Goal: Information Seeking & Learning: Learn about a topic

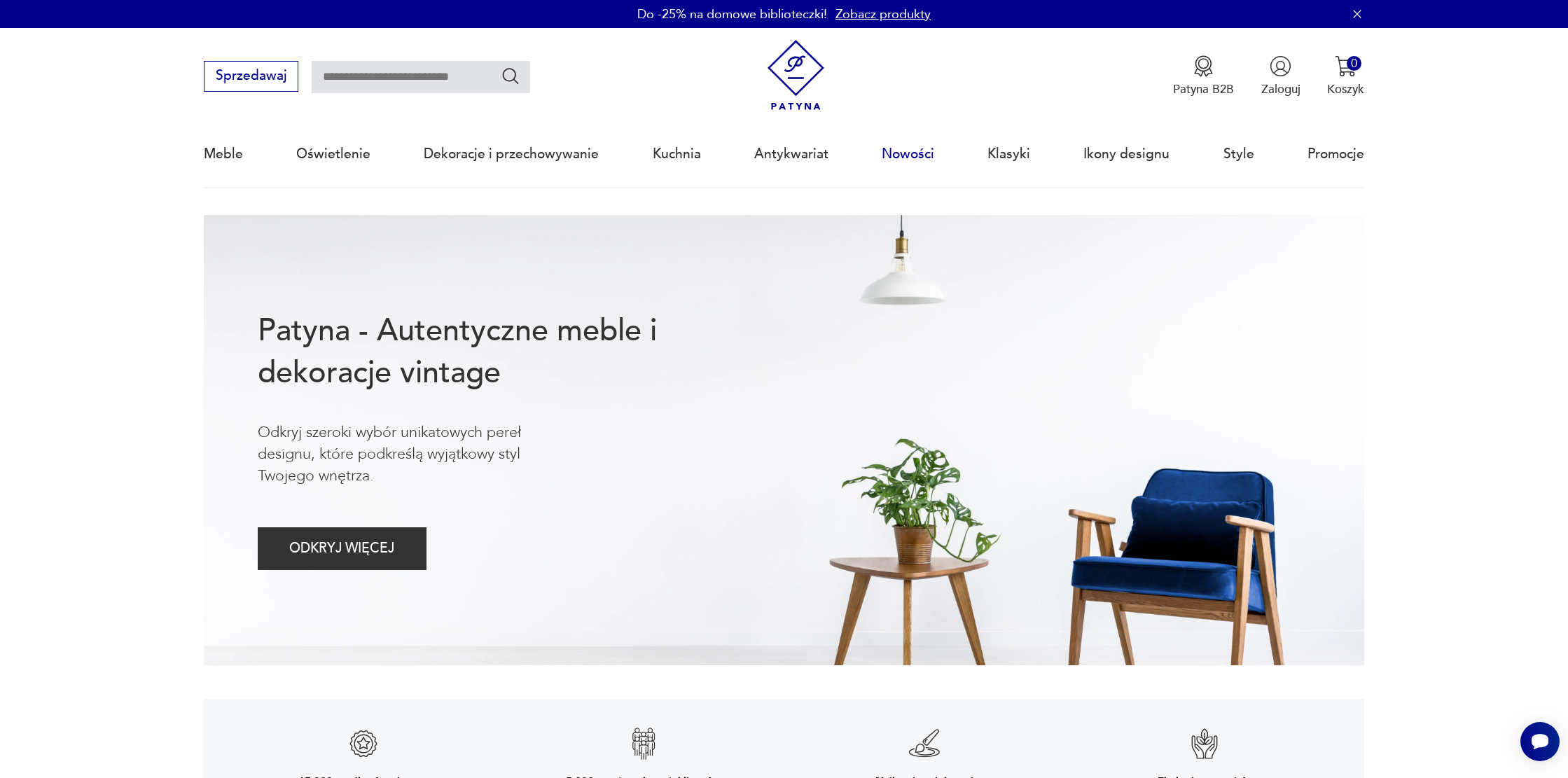
click at [910, 159] on link "Nowości" at bounding box center [908, 154] width 53 height 64
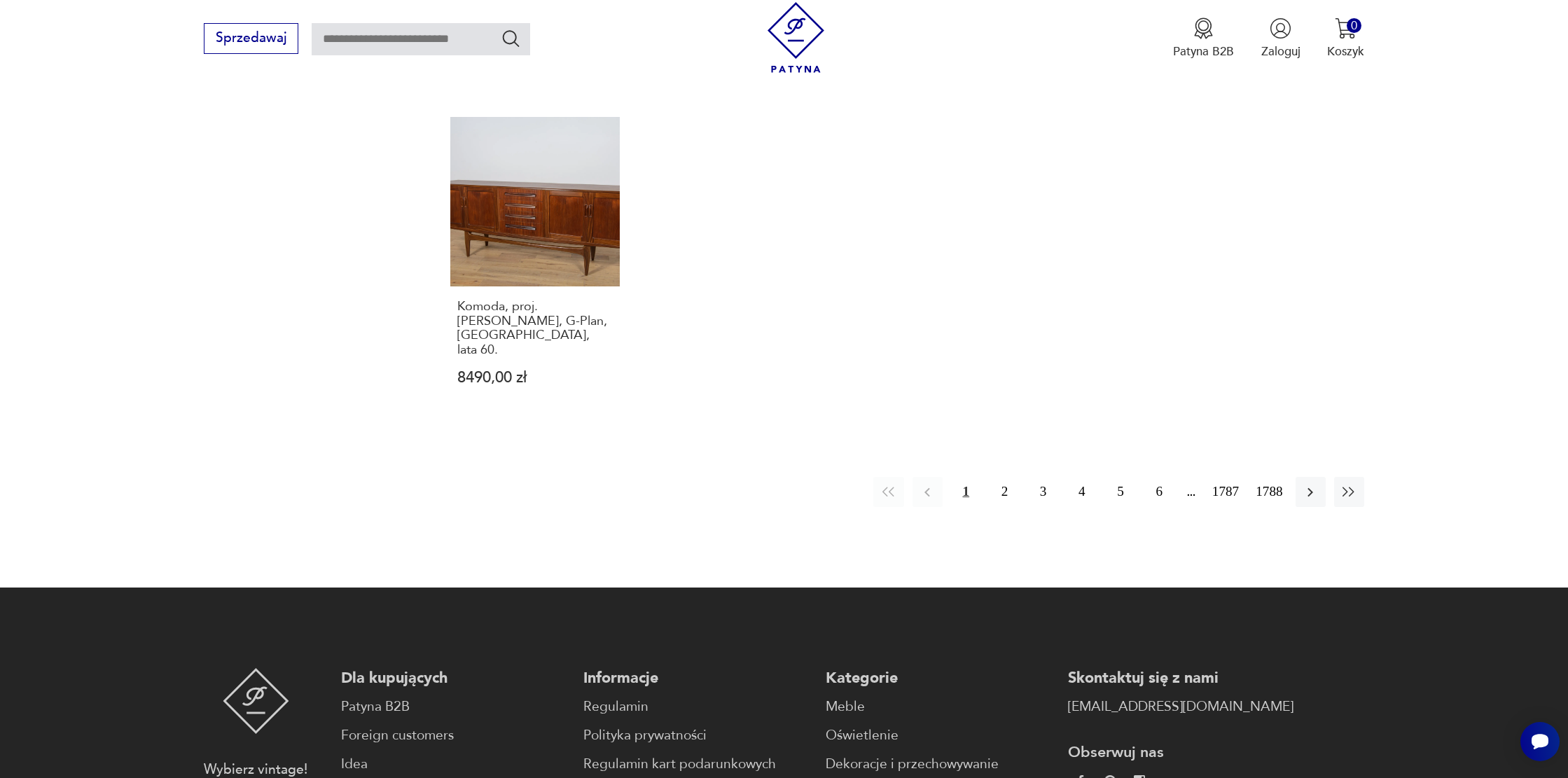
scroll to position [1388, 0]
click at [989, 476] on button "2" at bounding box center [1004, 491] width 30 height 30
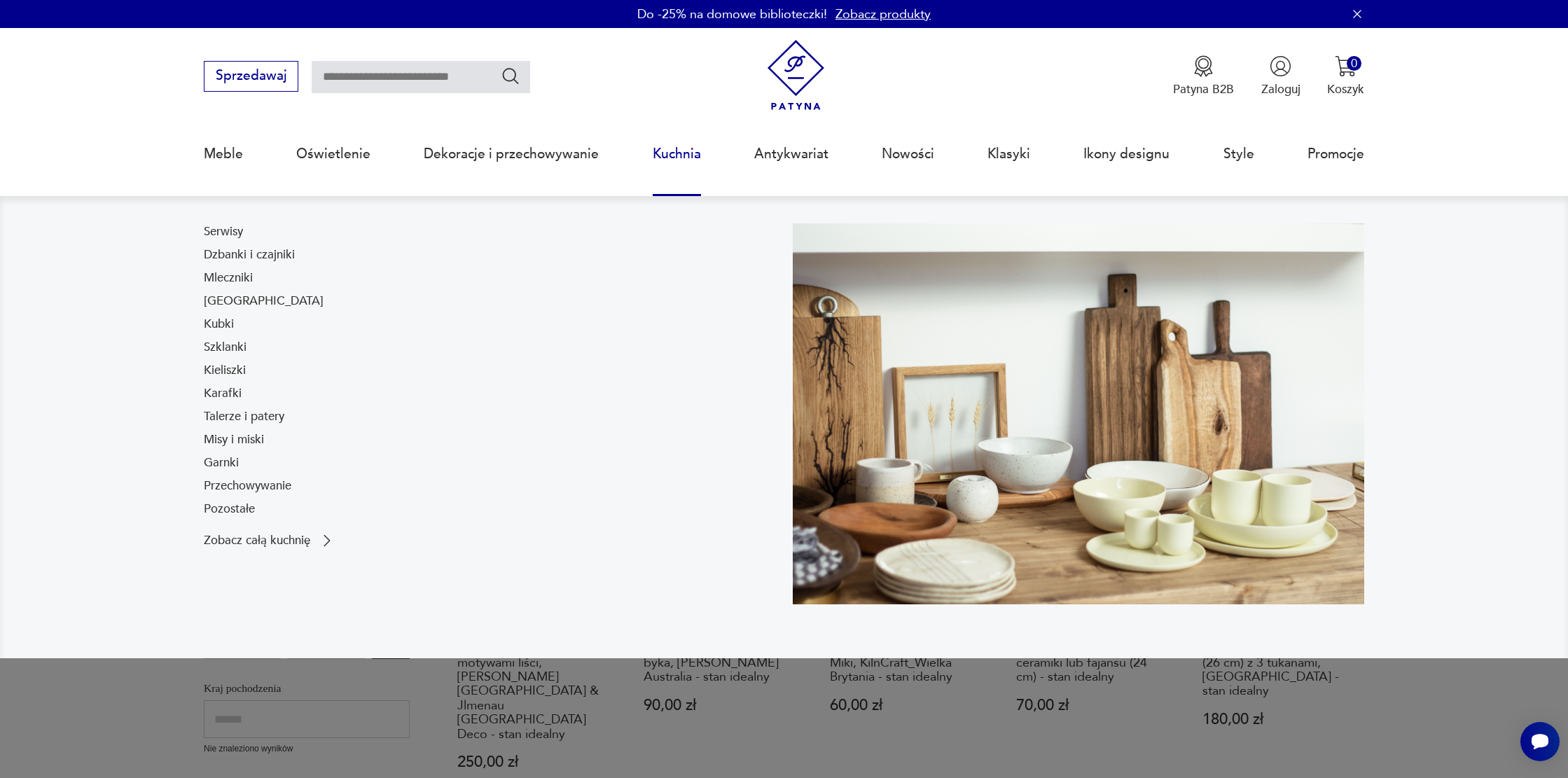
click at [680, 158] on link "Kuchnia" at bounding box center [677, 154] width 48 height 64
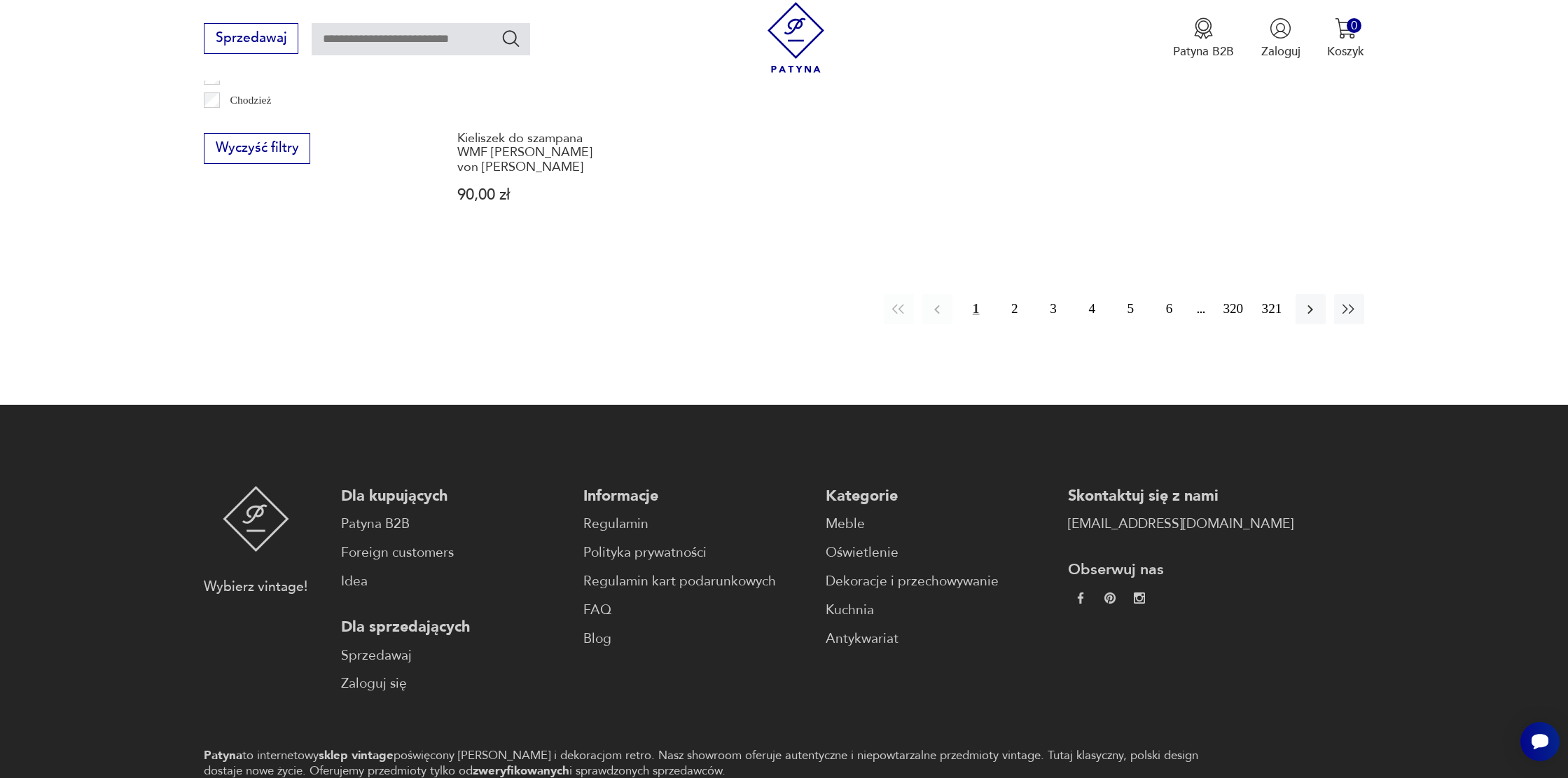
scroll to position [1823, 0]
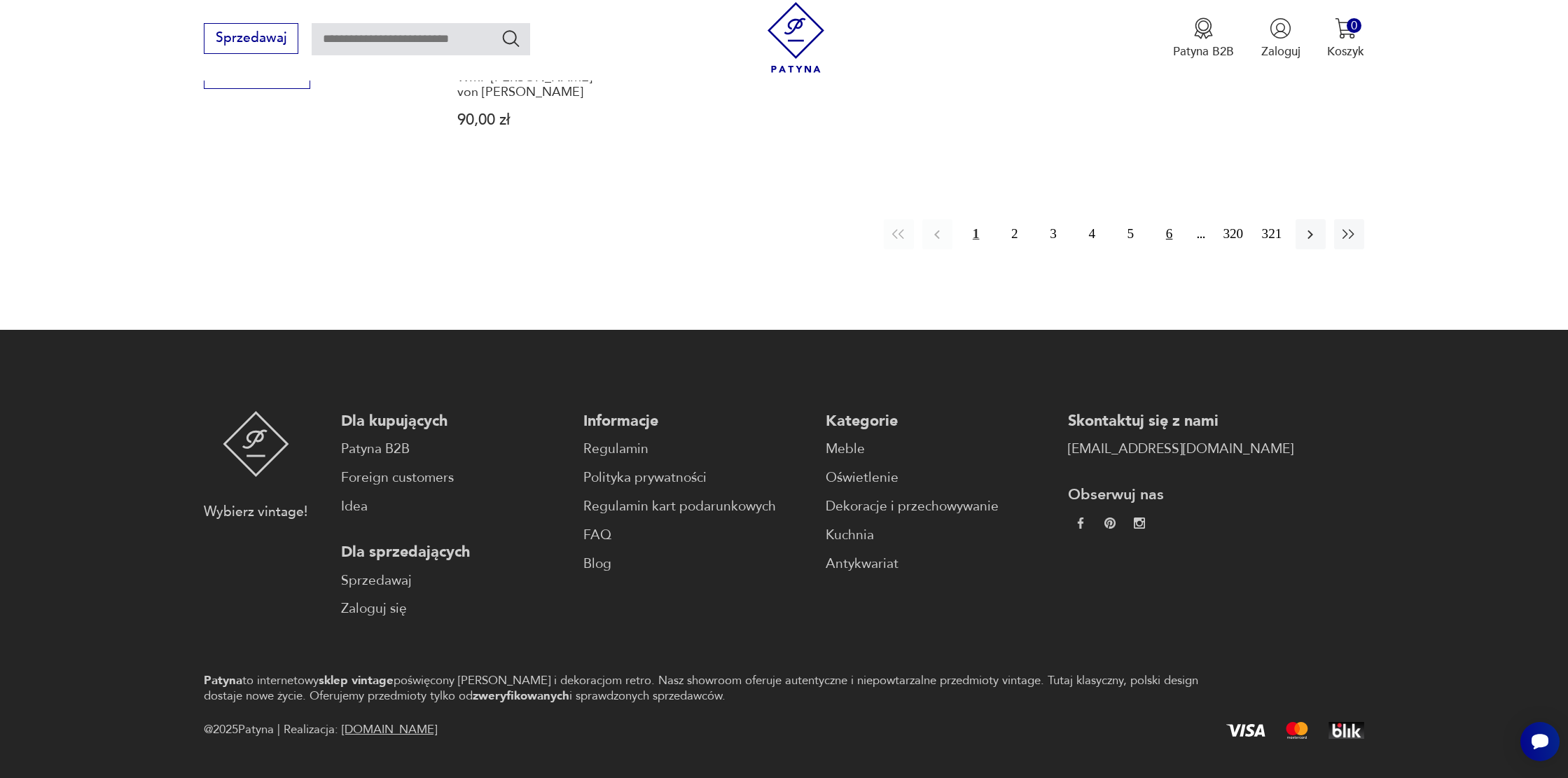
click at [1173, 219] on button "6" at bounding box center [1168, 234] width 30 height 30
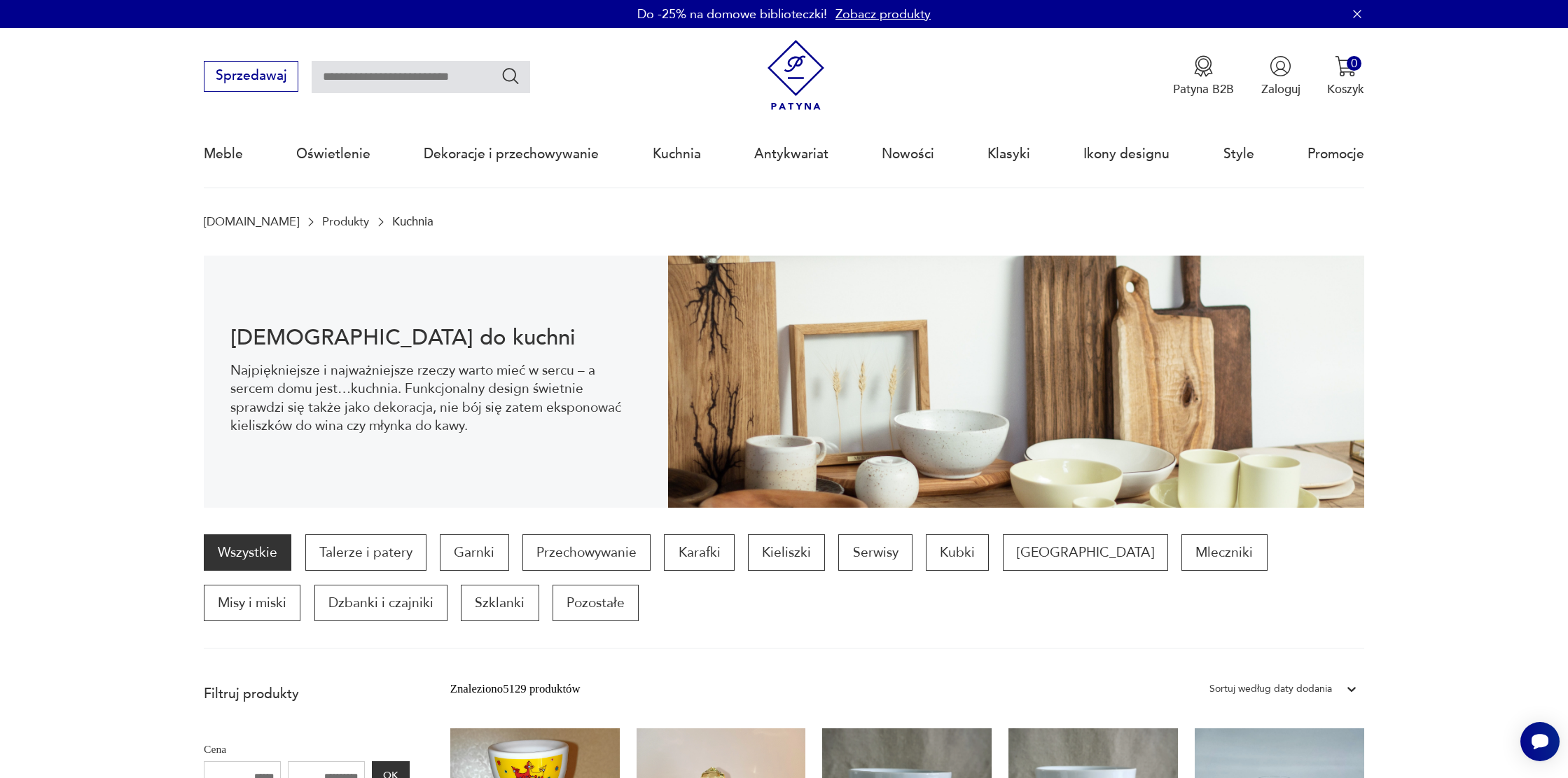
click at [450, 80] on input "text" at bounding box center [421, 76] width 218 height 32
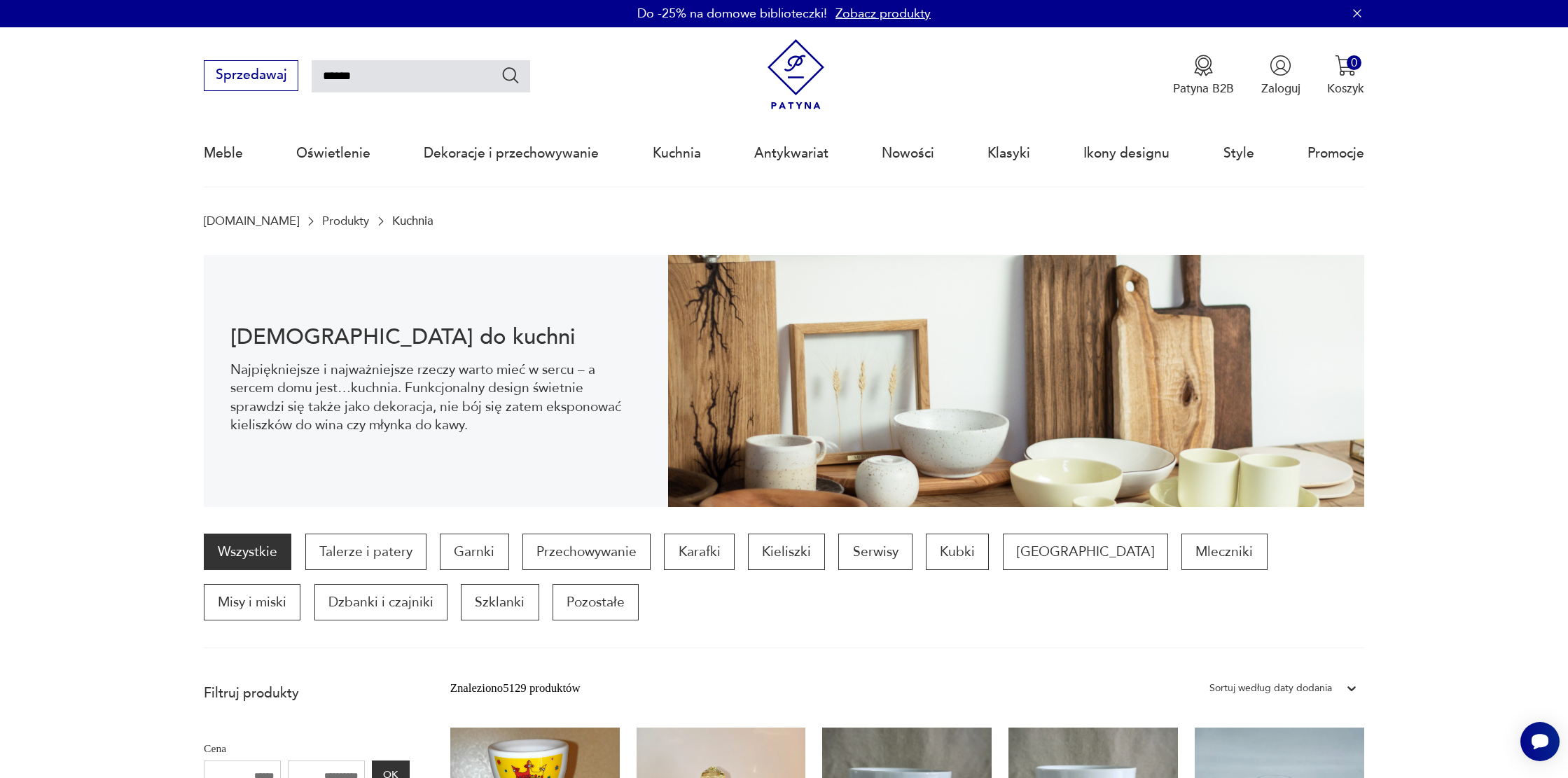
type input "**********"
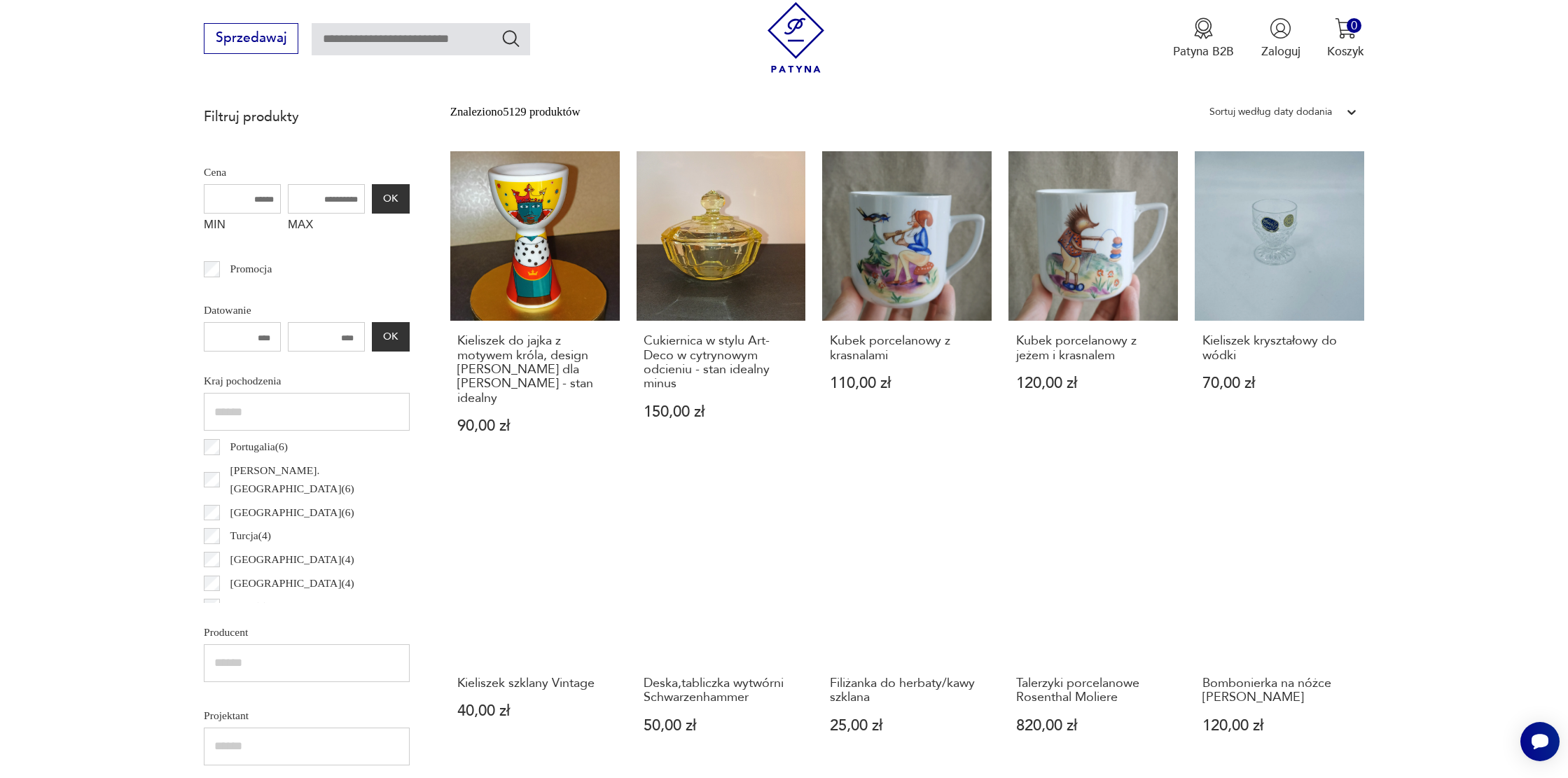
scroll to position [0, 0]
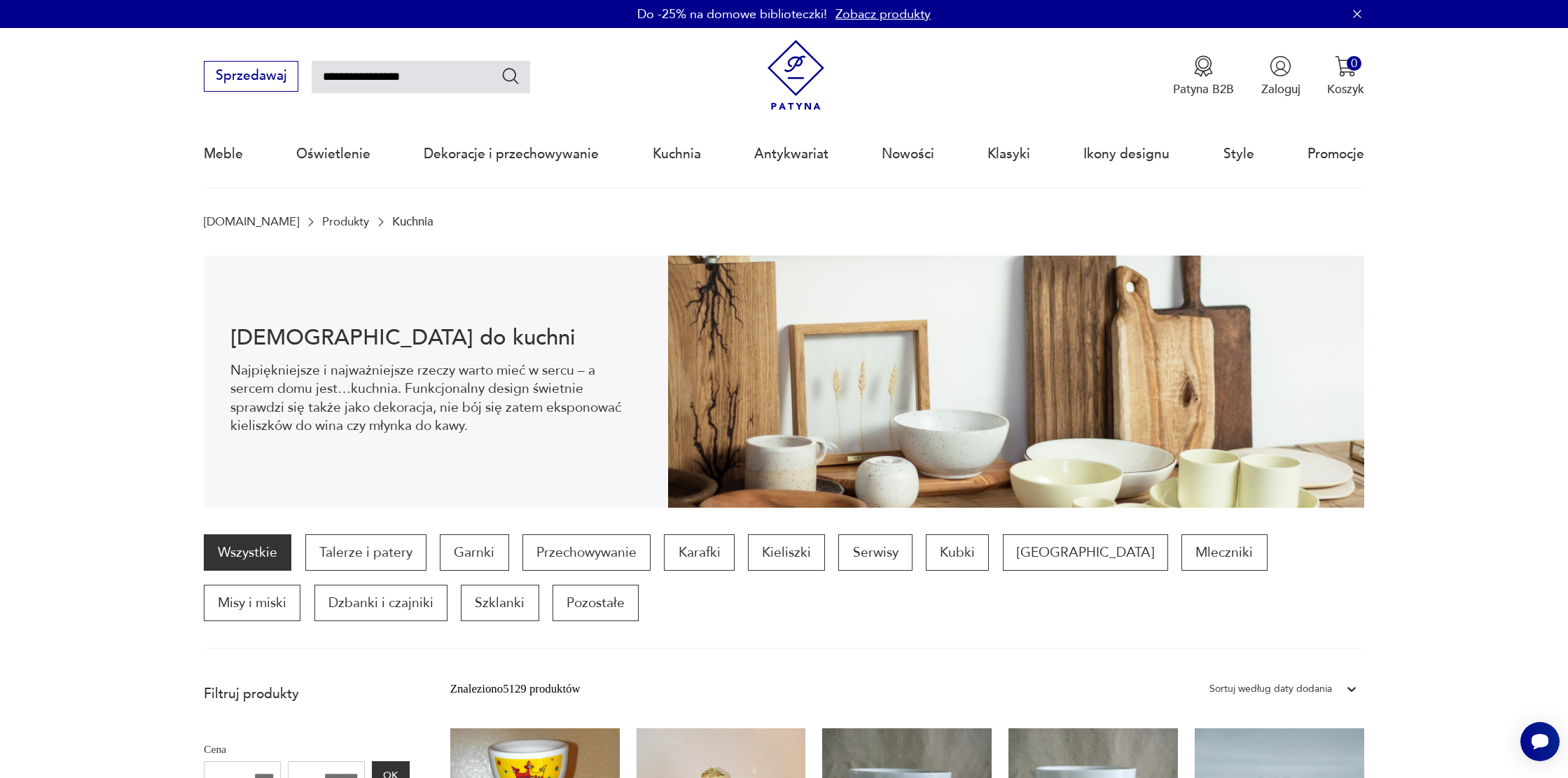
click at [511, 74] on icon "Szukaj" at bounding box center [511, 75] width 20 height 20
type input "**********"
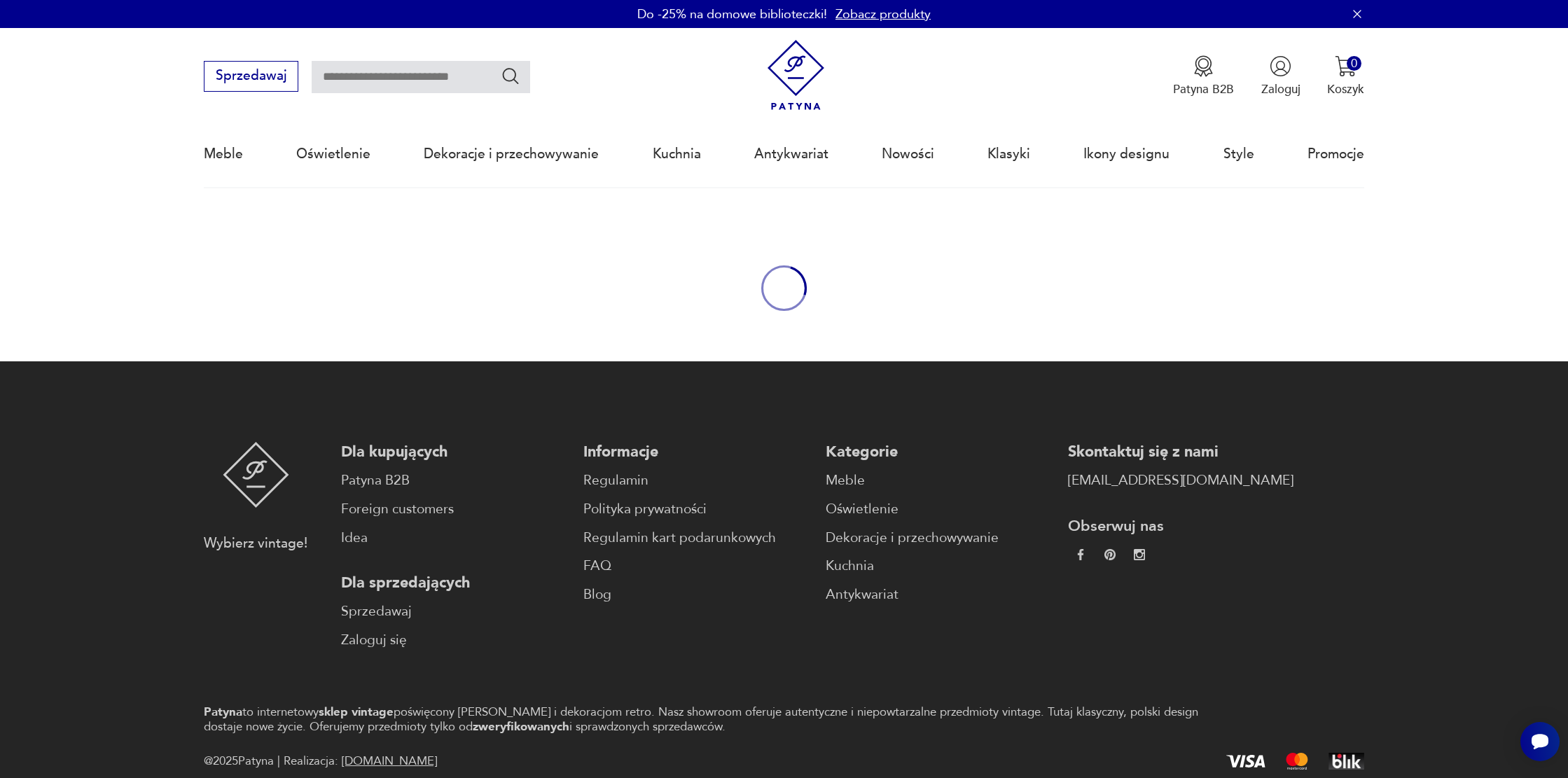
type input "**********"
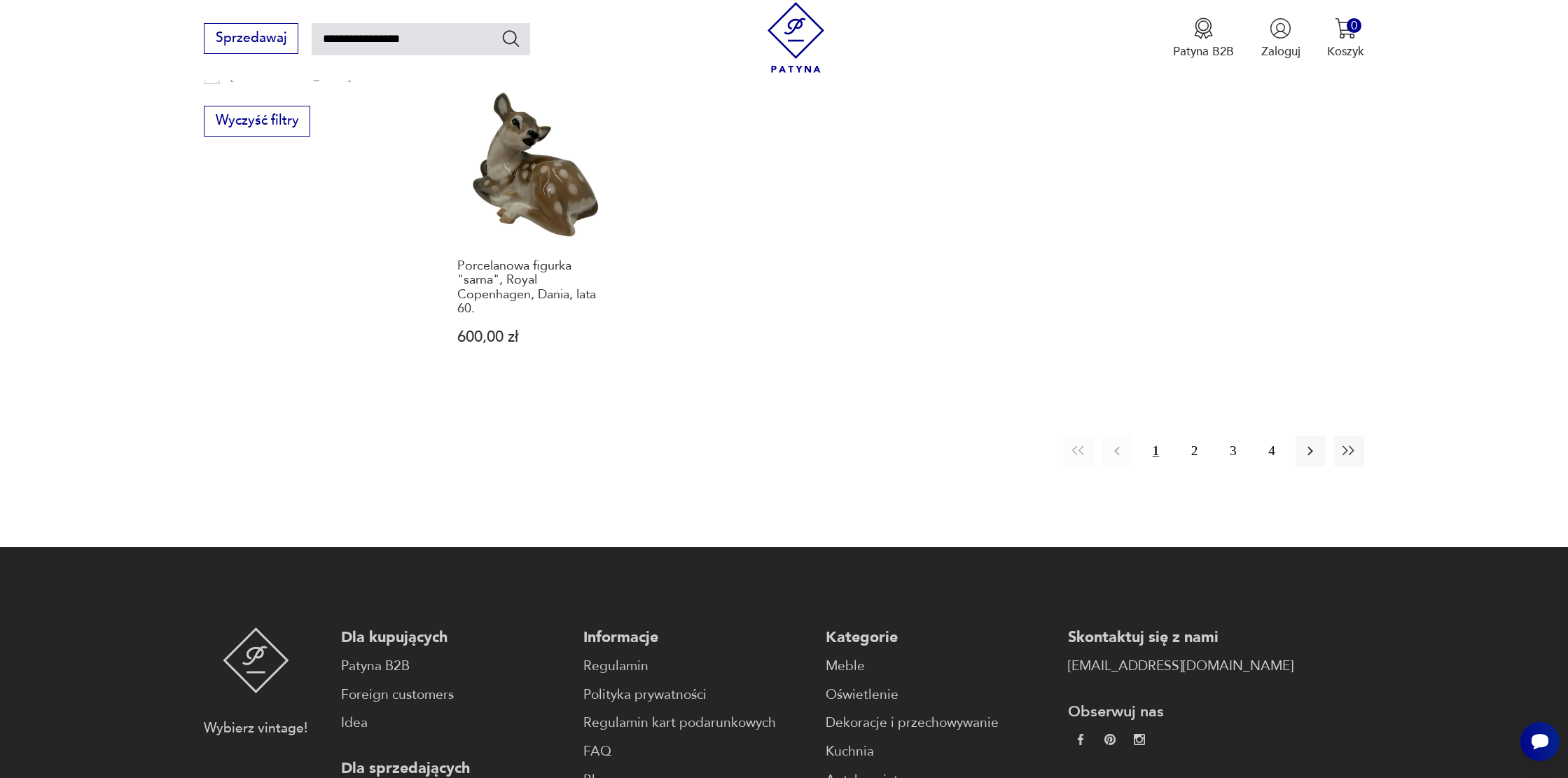
scroll to position [1366, 0]
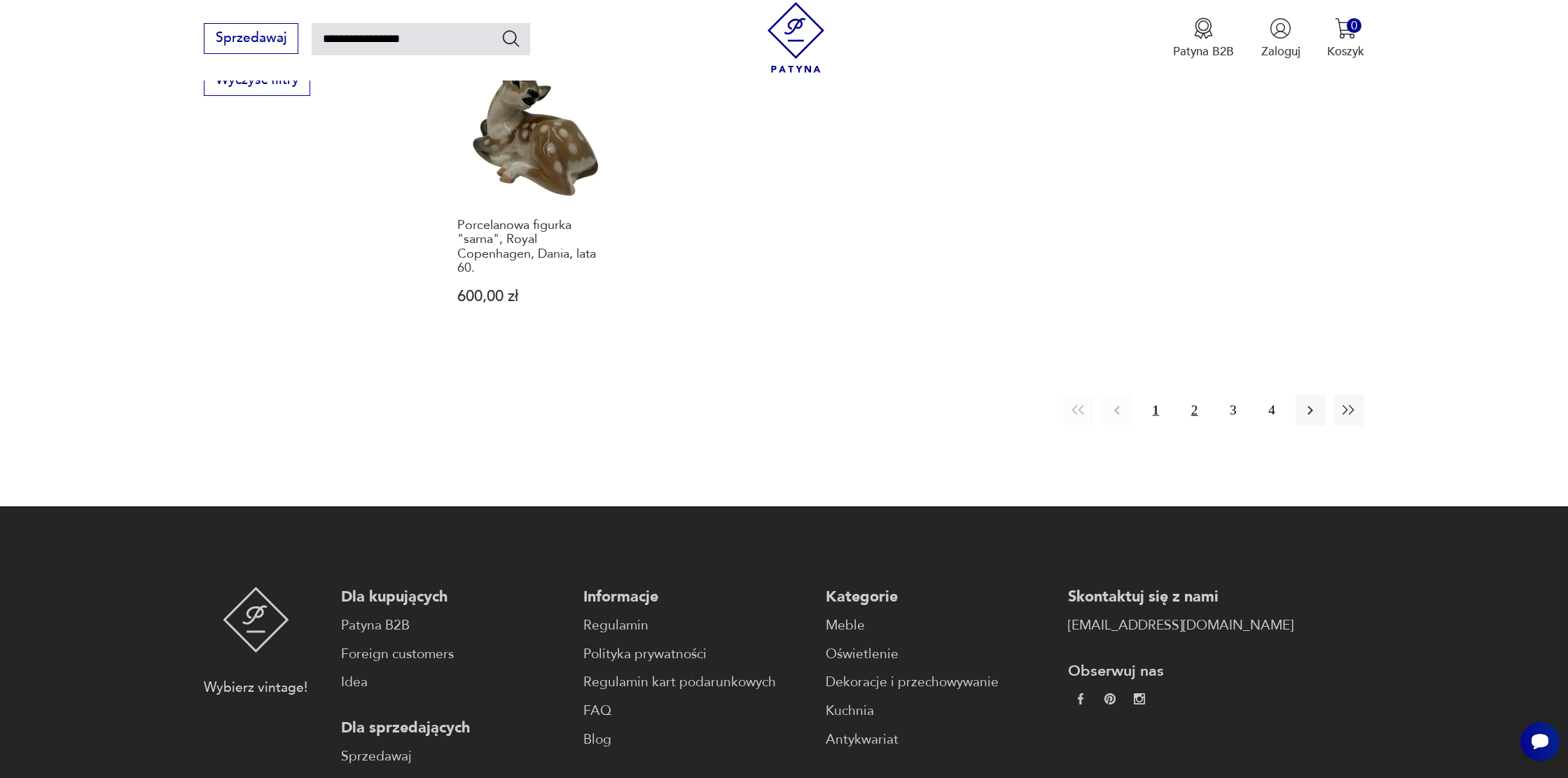
click at [1195, 419] on button "2" at bounding box center [1194, 409] width 30 height 30
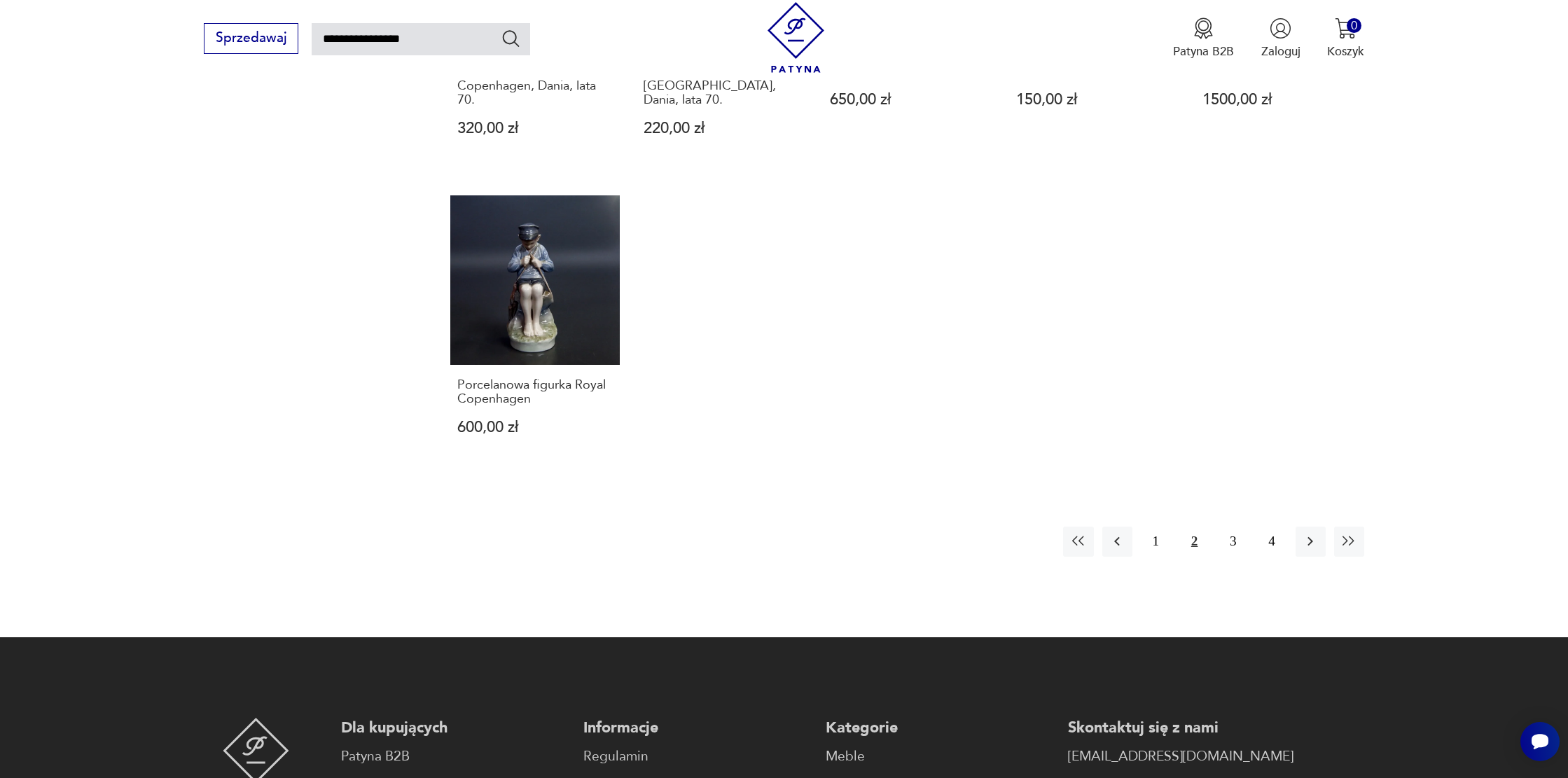
scroll to position [1157, 0]
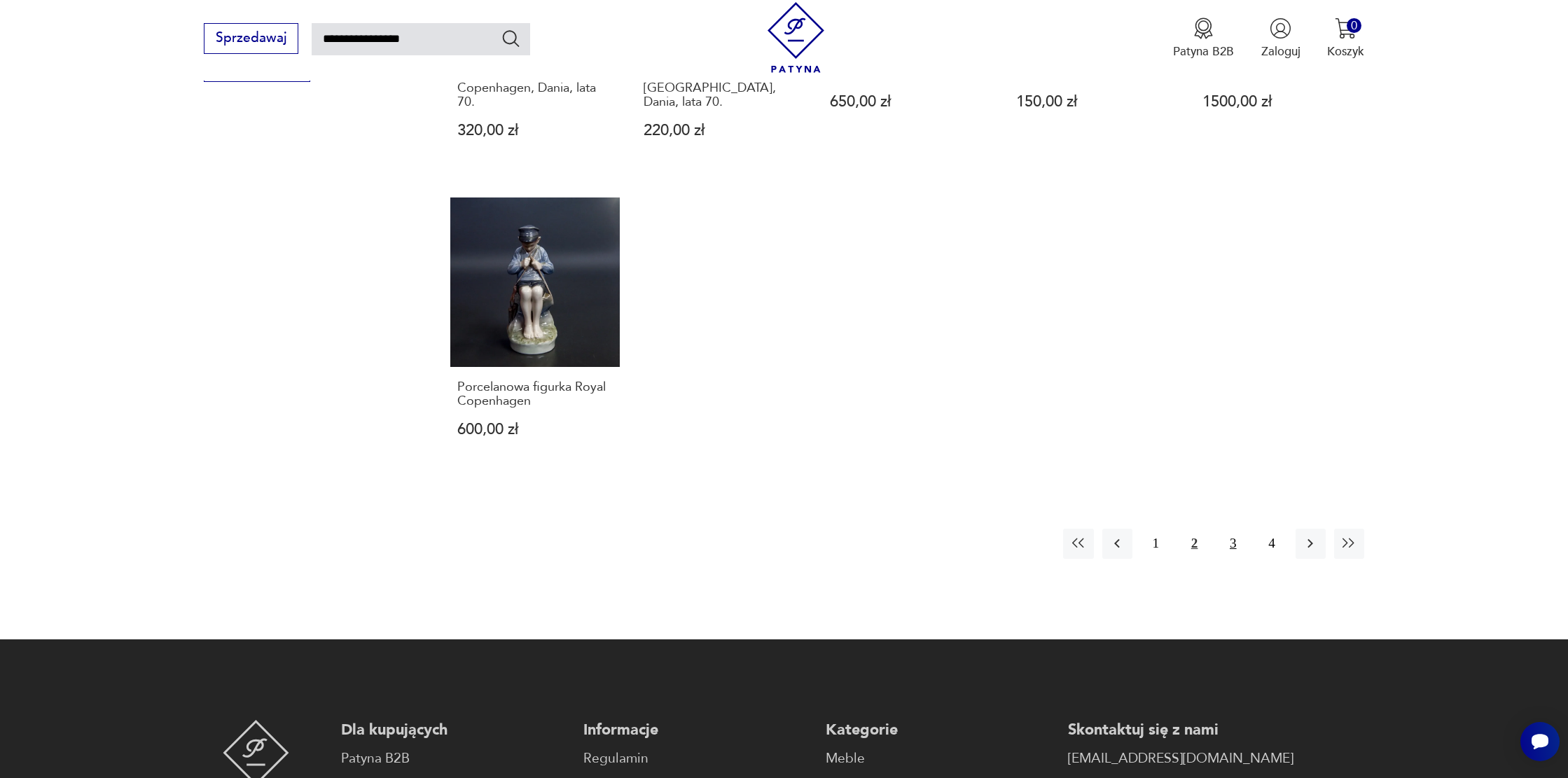
click at [1221, 530] on button "3" at bounding box center [1232, 543] width 30 height 30
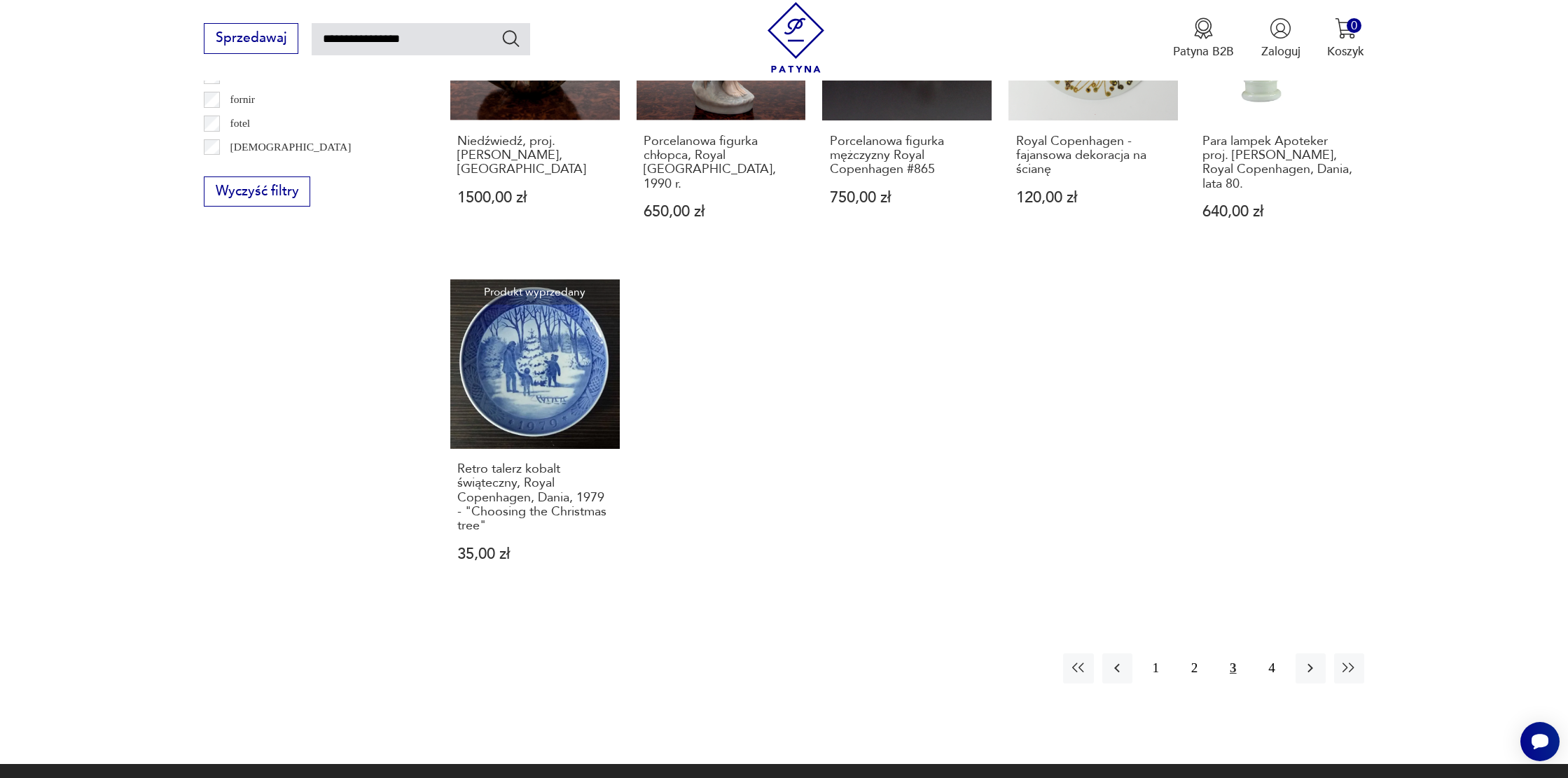
scroll to position [1032, 0]
click at [1271, 657] on button "4" at bounding box center [1271, 667] width 30 height 30
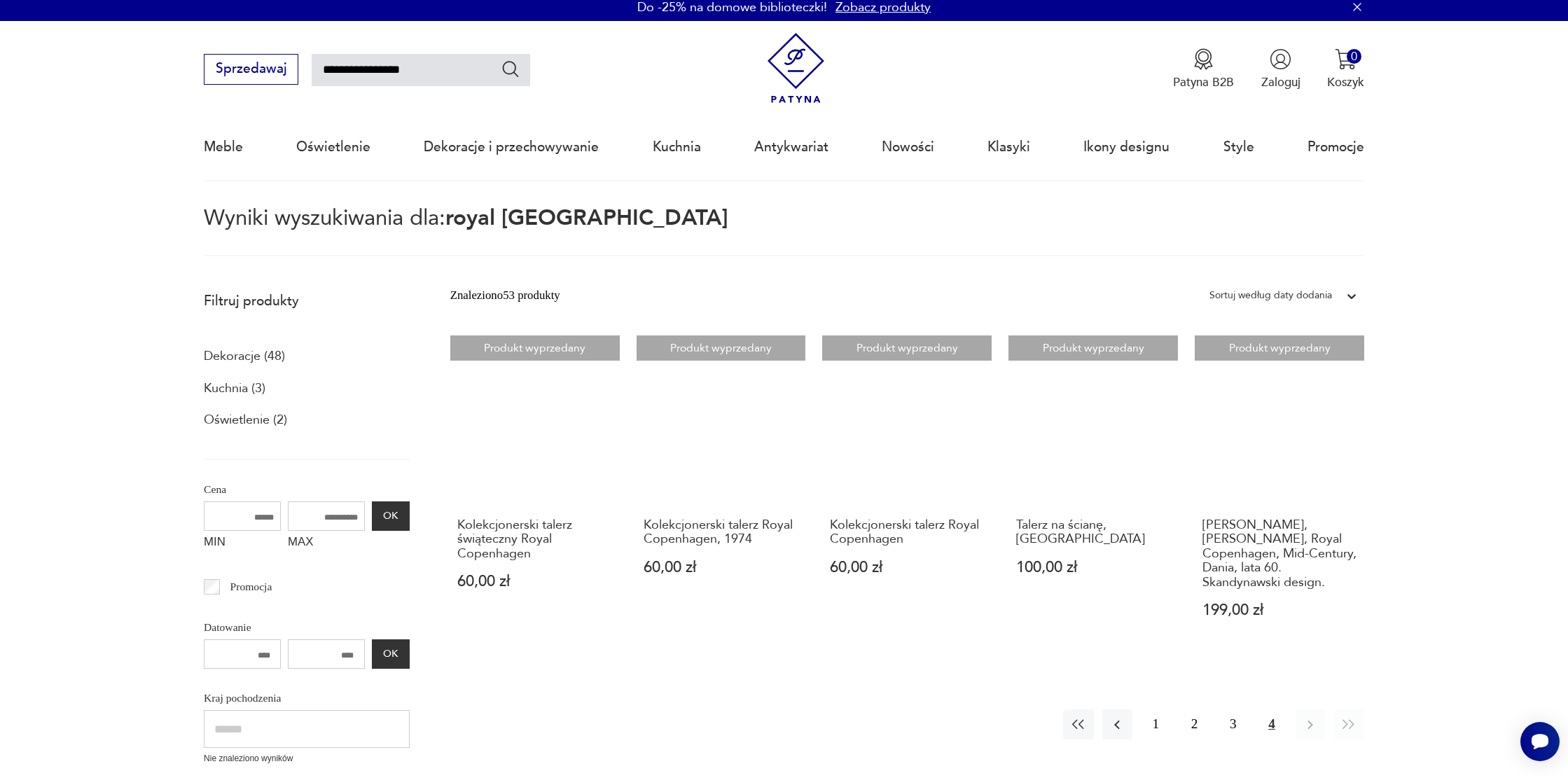
scroll to position [9, 0]
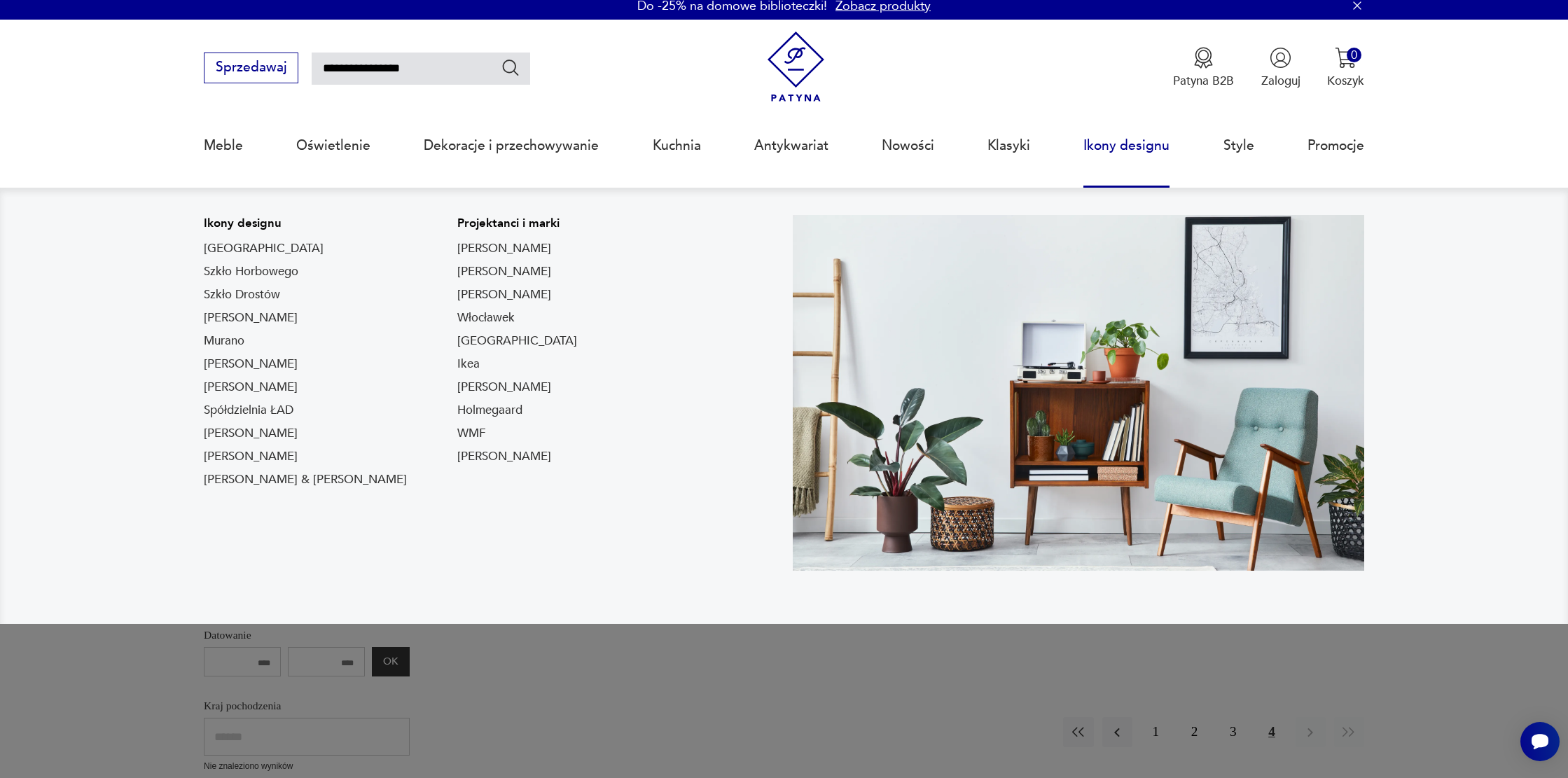
click at [1148, 142] on link "Ikony designu" at bounding box center [1127, 145] width 87 height 64
click at [1130, 149] on link "Ikony designu" at bounding box center [1127, 145] width 87 height 64
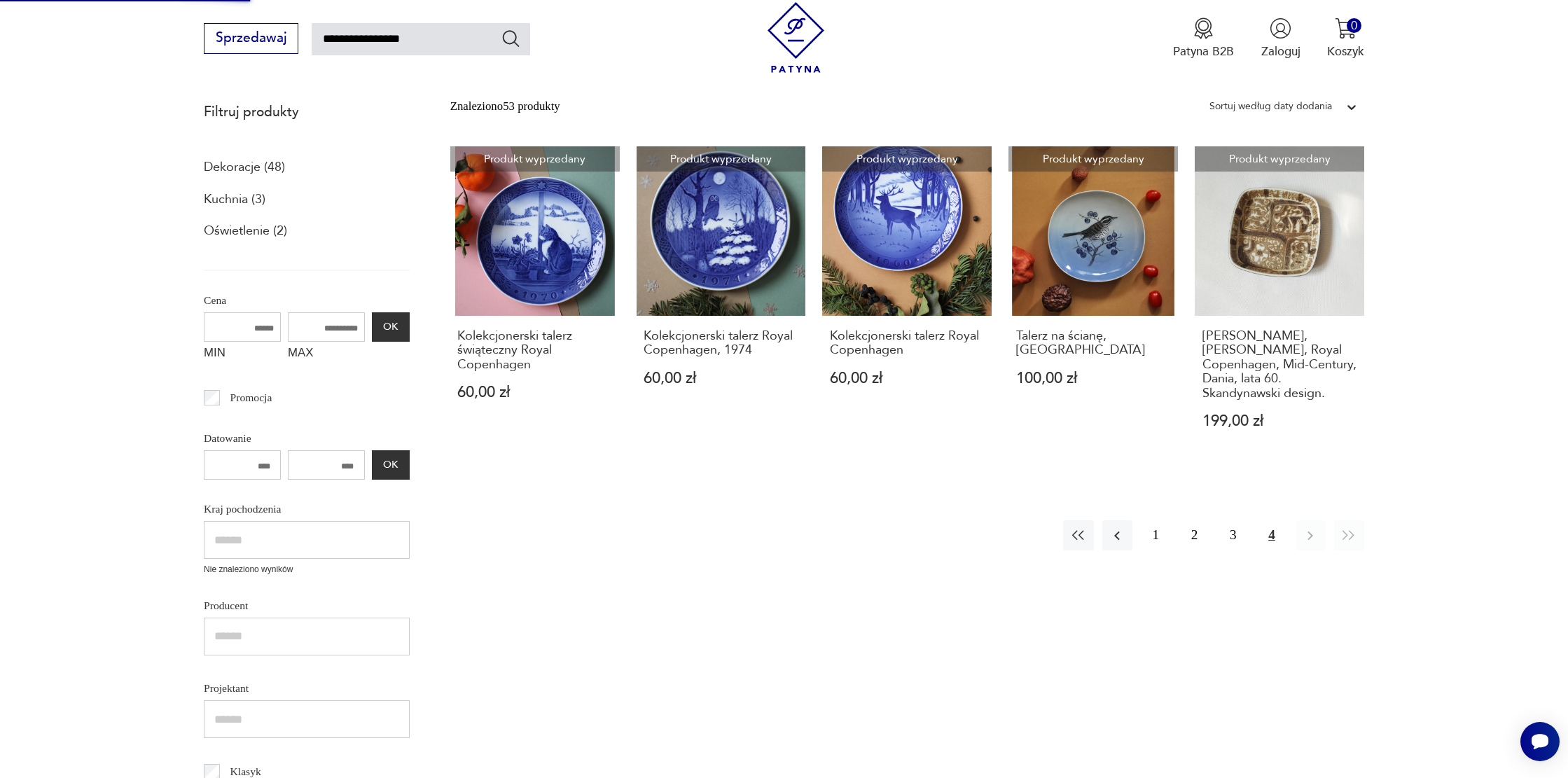
scroll to position [292, 0]
